Goal: Task Accomplishment & Management: Use online tool/utility

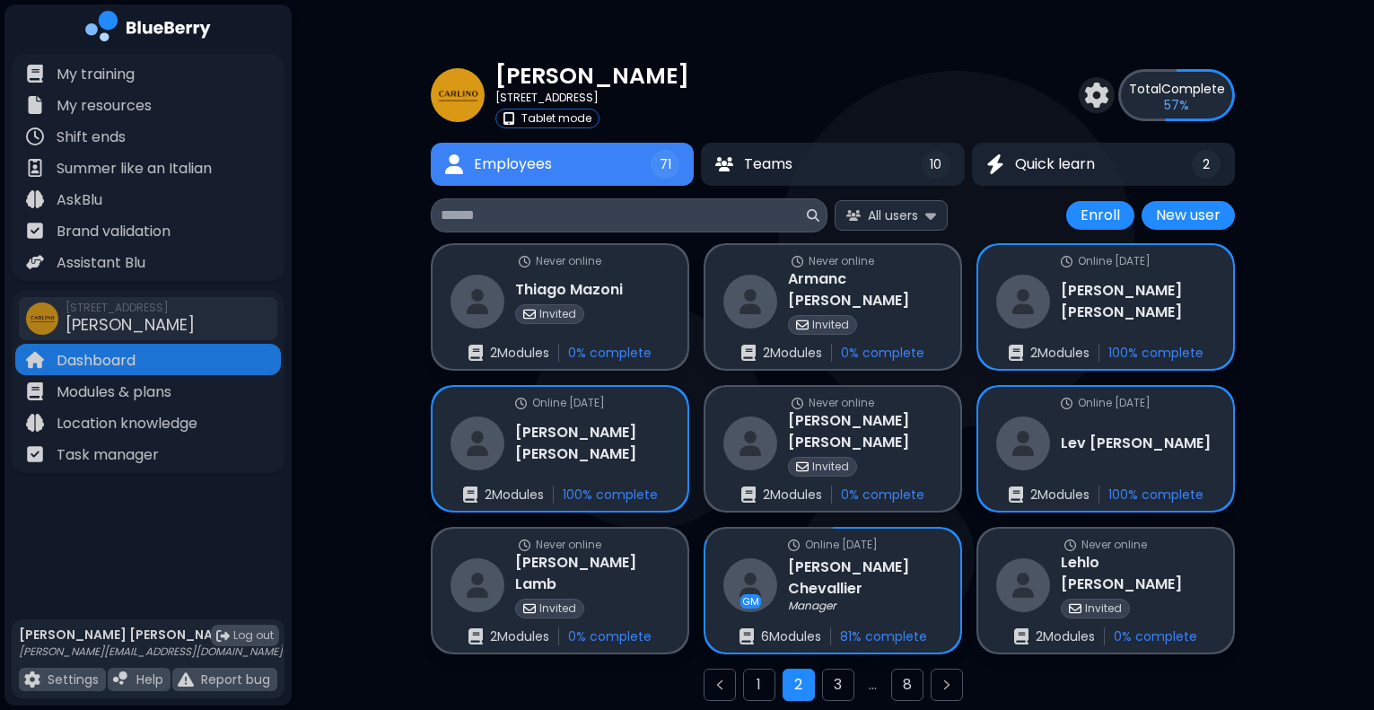
scroll to position [47, 0]
click at [606, 223] on input at bounding box center [622, 216] width 363 height 22
click at [901, 216] on span "All users" at bounding box center [893, 215] width 50 height 16
click at [887, 329] on span "Incomplete" at bounding box center [899, 325] width 70 height 16
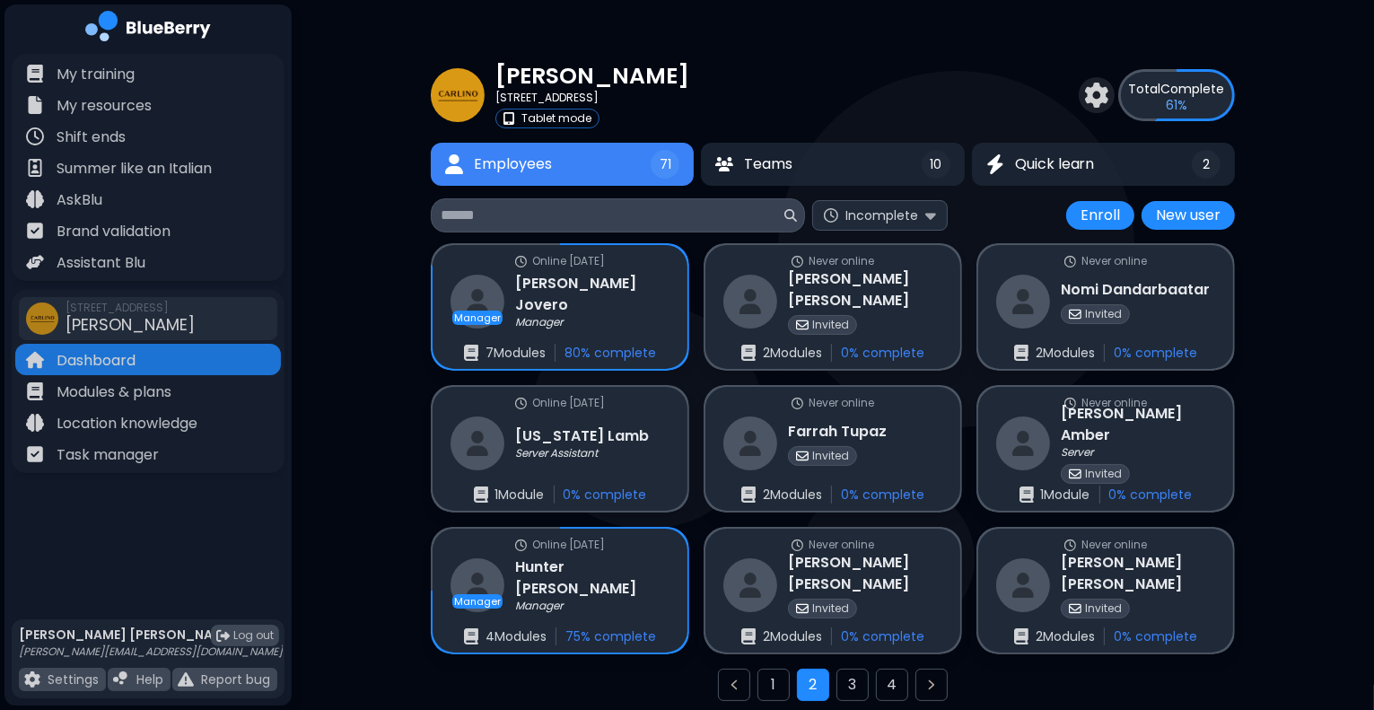
click at [394, 473] on div "[PERSON_NAME] [STREET_ADDRESS] Tablet mode Total Complete 61 % Employees 71 Tea…" at bounding box center [833, 386] width 1082 height 773
click at [629, 211] on input at bounding box center [611, 216] width 340 height 22
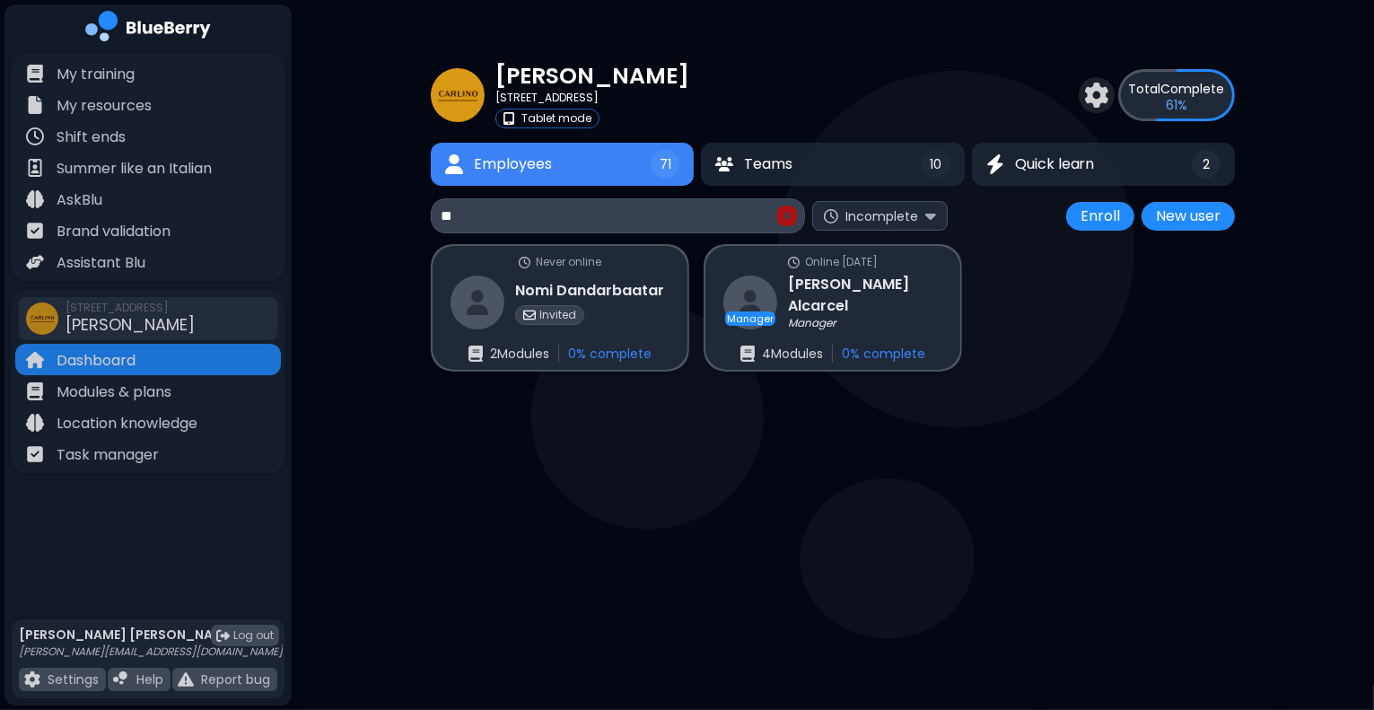
type input "*"
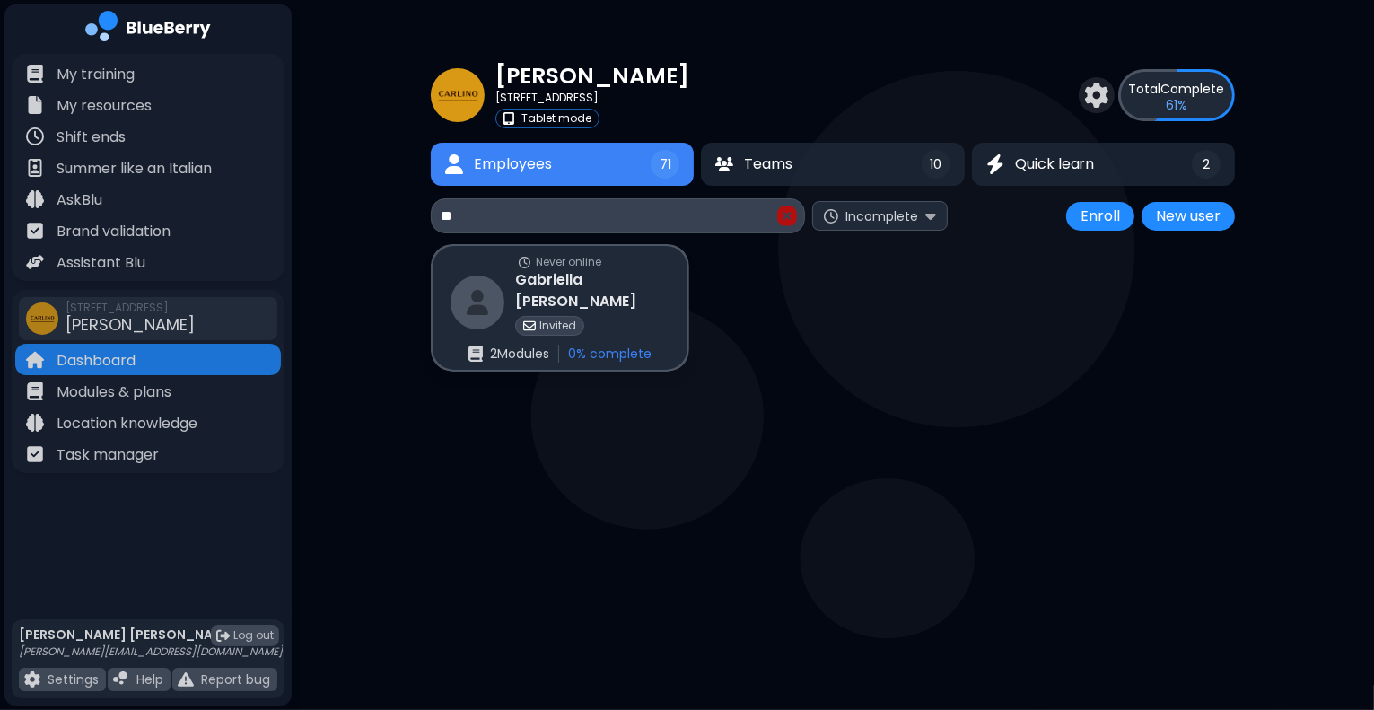
click at [467, 219] on input "**" at bounding box center [607, 217] width 333 height 22
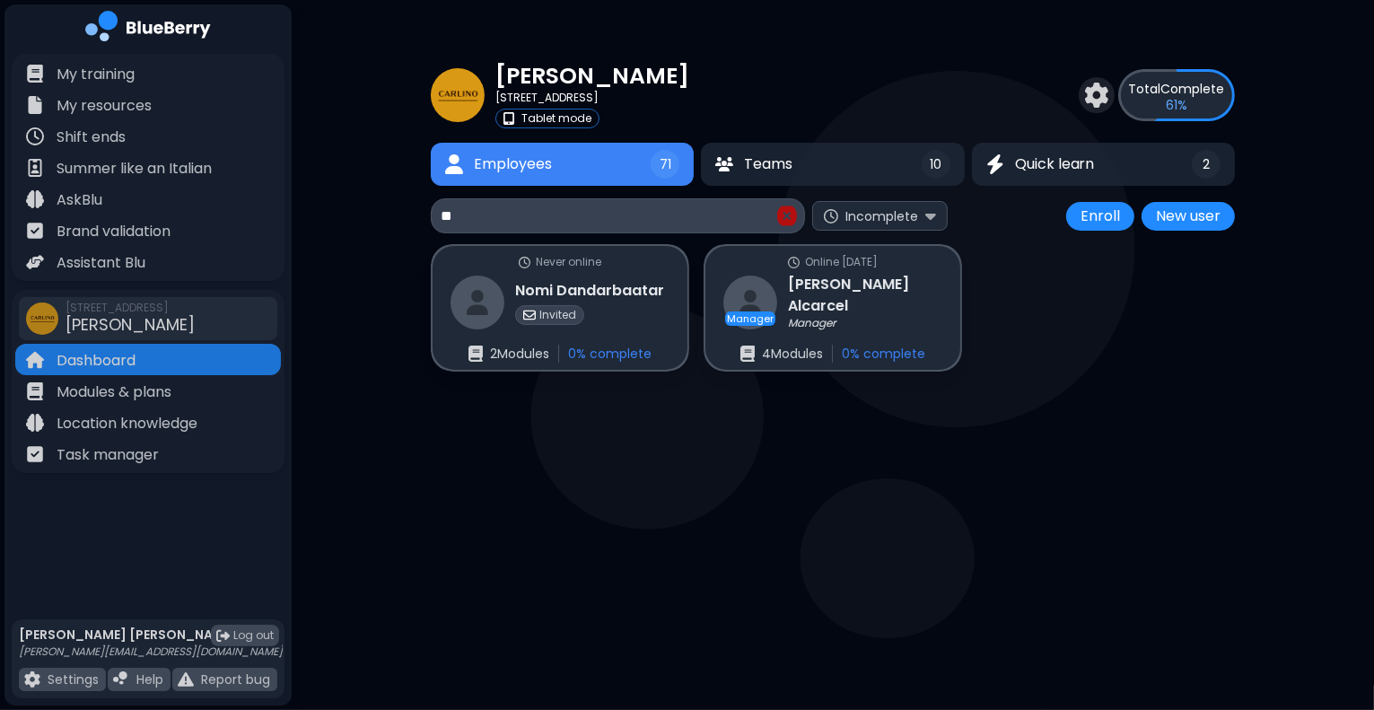
type input "*"
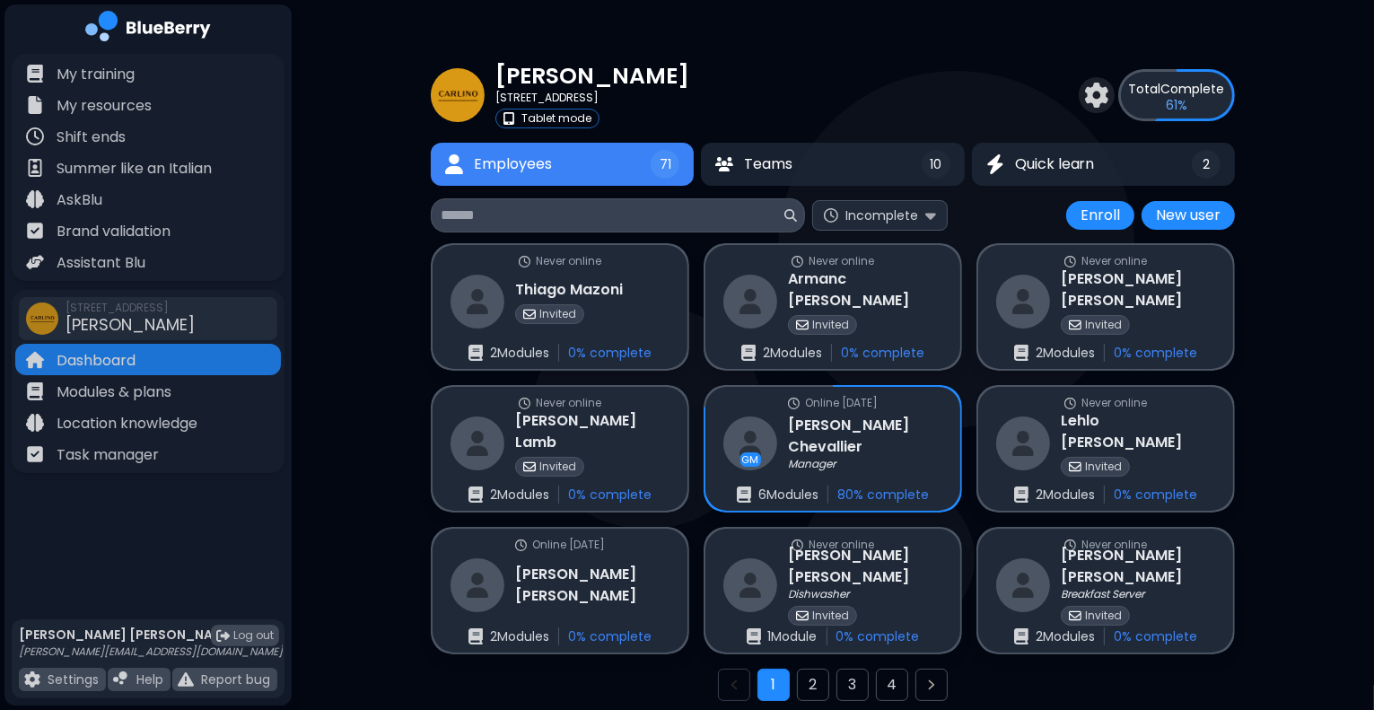
click at [477, 219] on input at bounding box center [611, 216] width 340 height 22
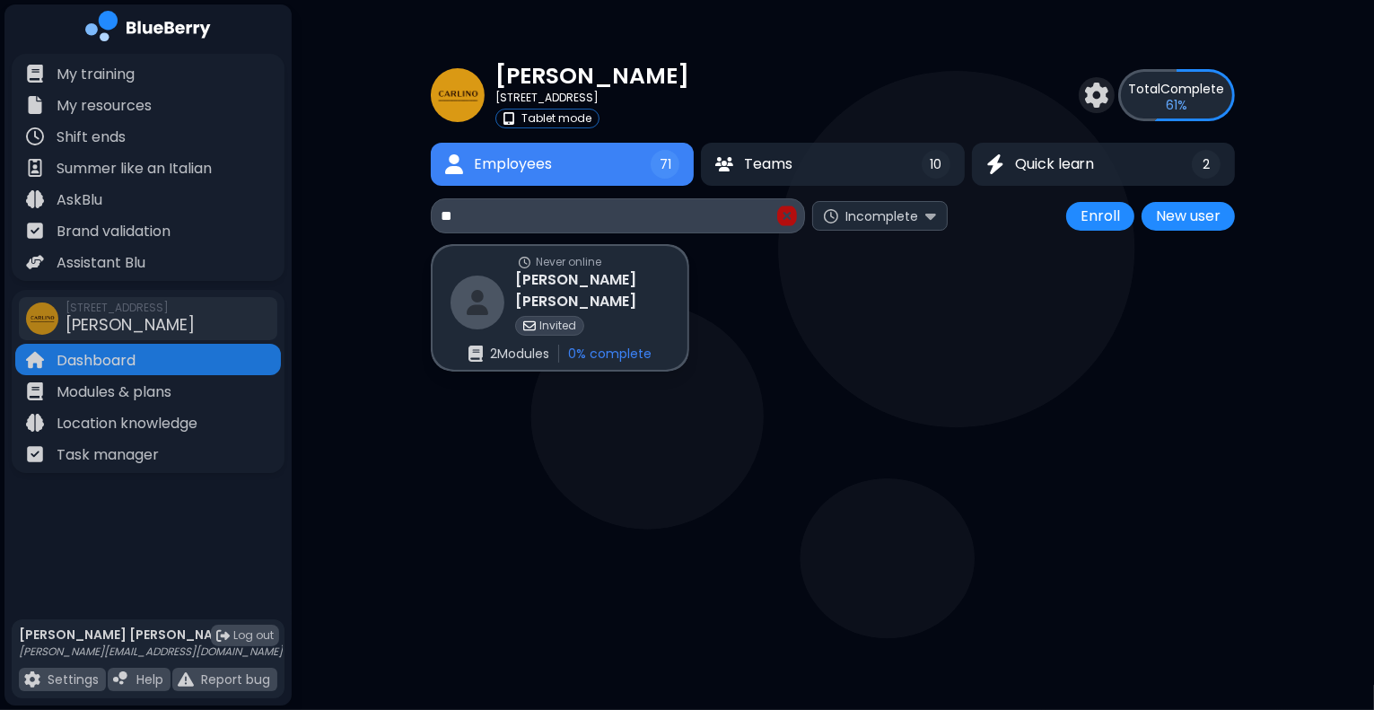
type input "*"
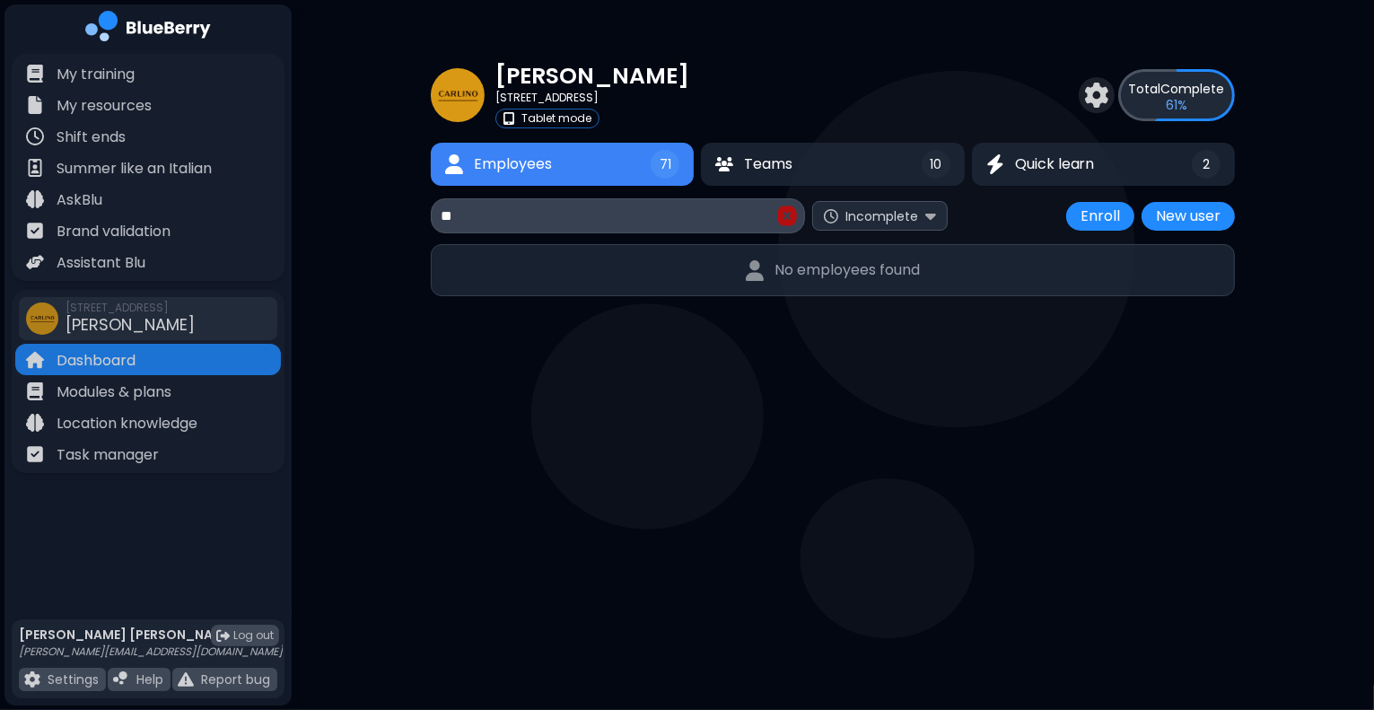
type input "*"
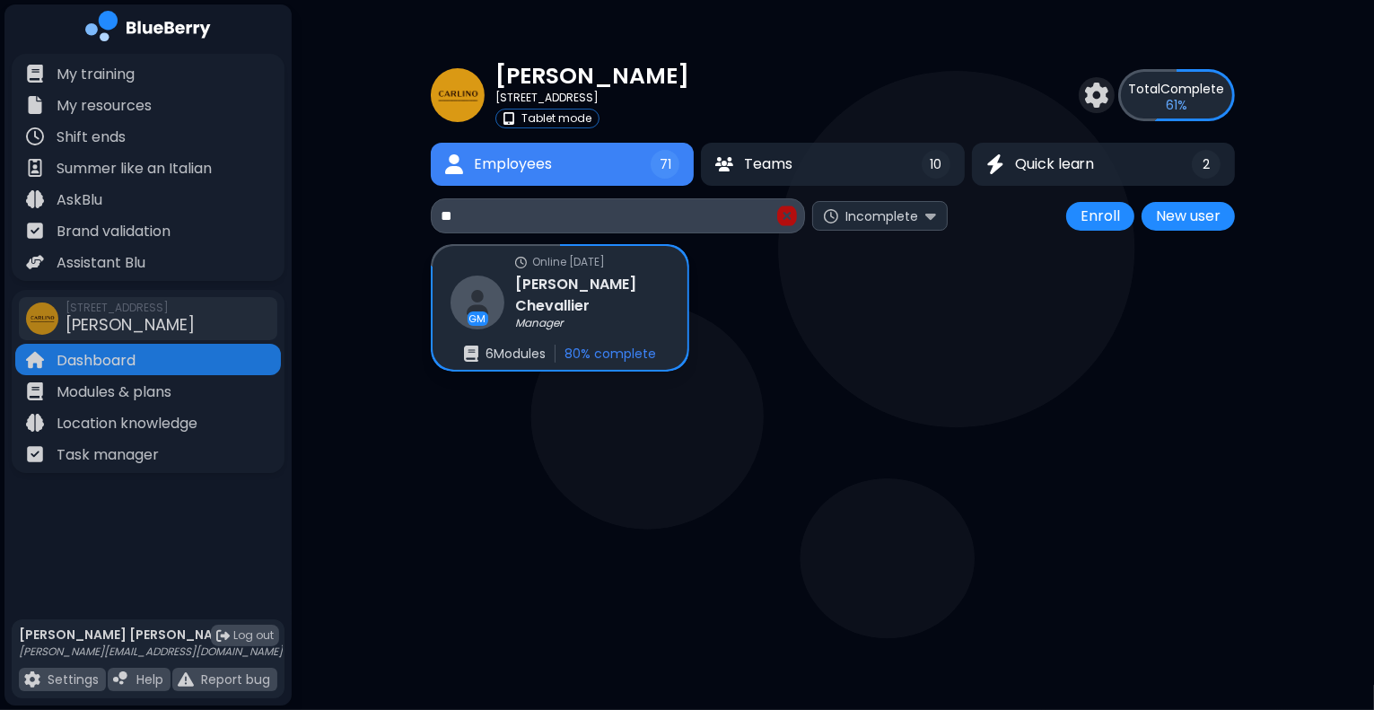
type input "*"
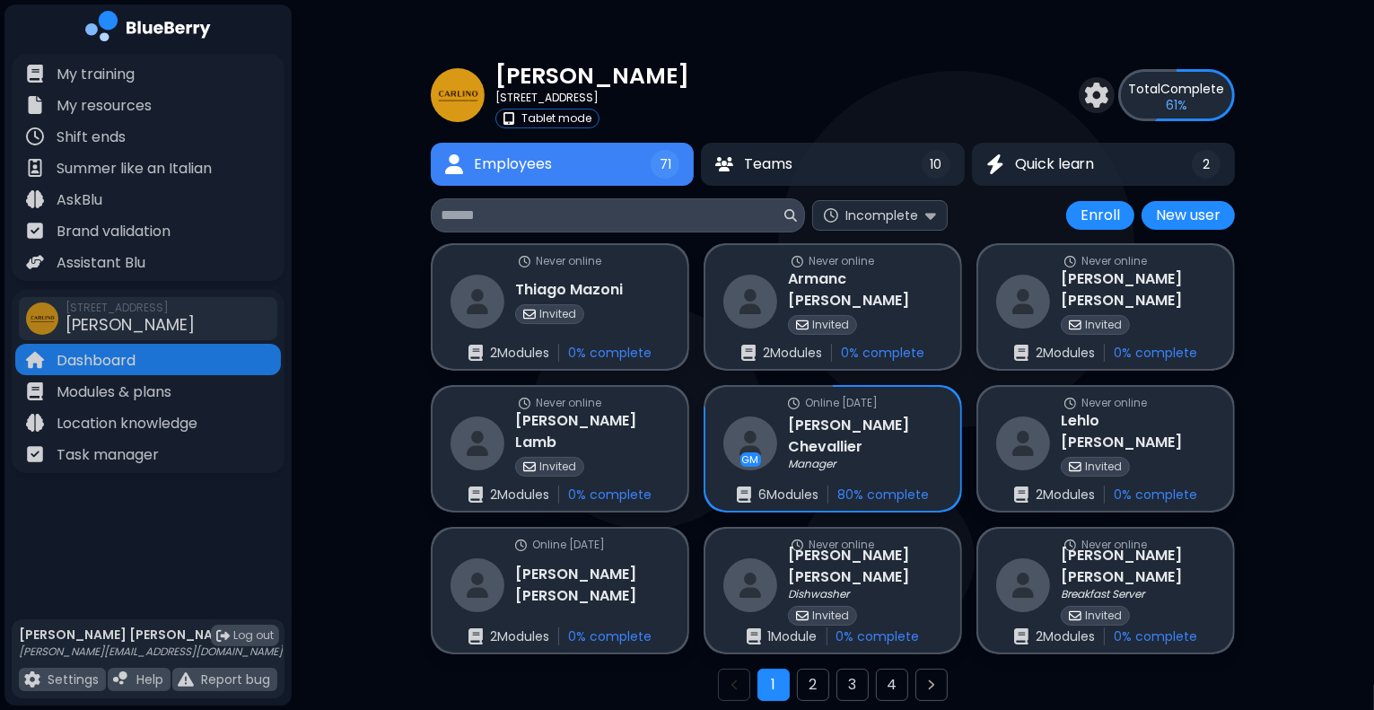
click at [374, 46] on div "[PERSON_NAME] [STREET_ADDRESS] Tablet mode Total Complete 61 % Employees 71 Tea…" at bounding box center [833, 386] width 1082 height 773
